Goal: Find specific page/section: Find specific page/section

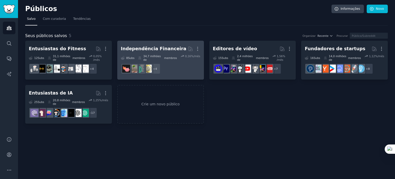
click at [174, 46] on h2 "Independência Financeira Mais" at bounding box center [161, 48] width 80 height 9
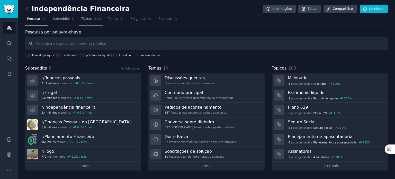
click at [81, 20] on font "Tópicos" at bounding box center [87, 19] width 12 height 4
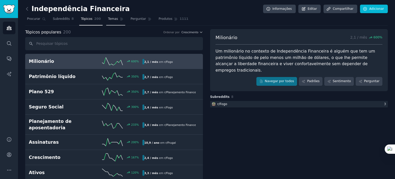
click at [111, 21] on font "Temas" at bounding box center [113, 19] width 10 height 4
